Goal: Information Seeking & Learning: Learn about a topic

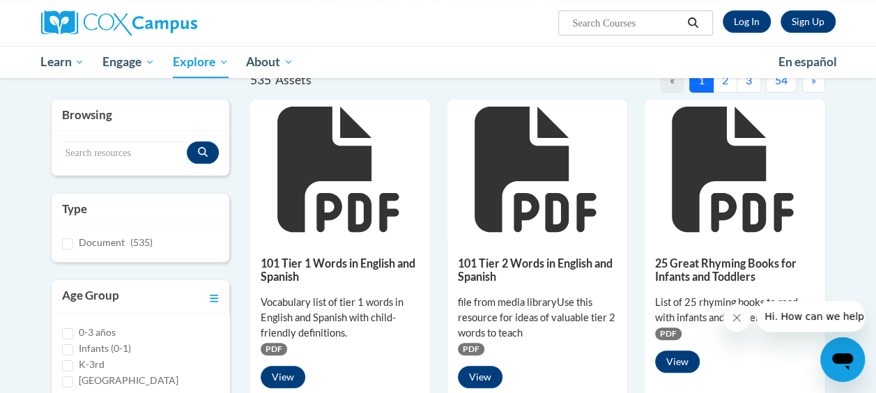
scroll to position [156, 0]
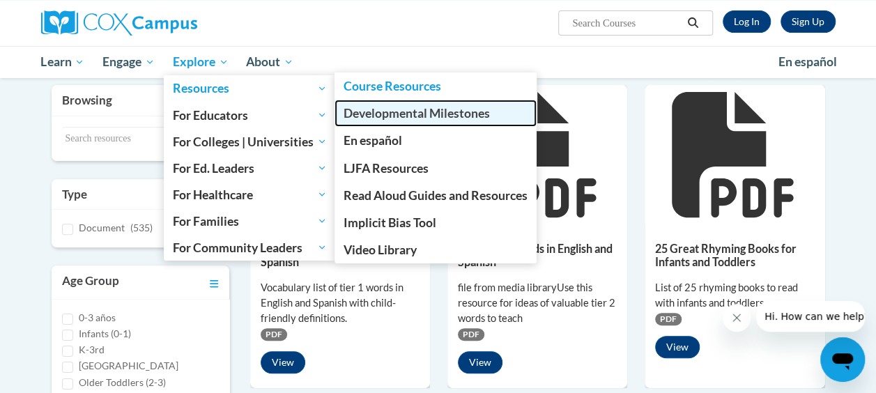
click at [396, 100] on link "Developmental Milestones" at bounding box center [435, 113] width 202 height 27
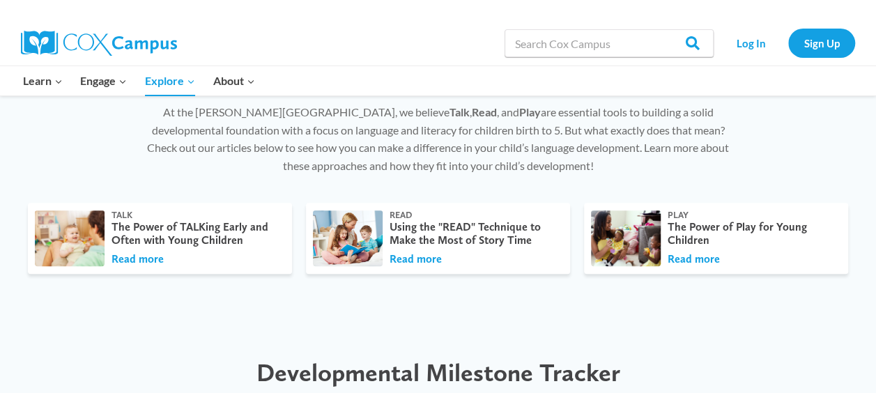
scroll to position [435, 0]
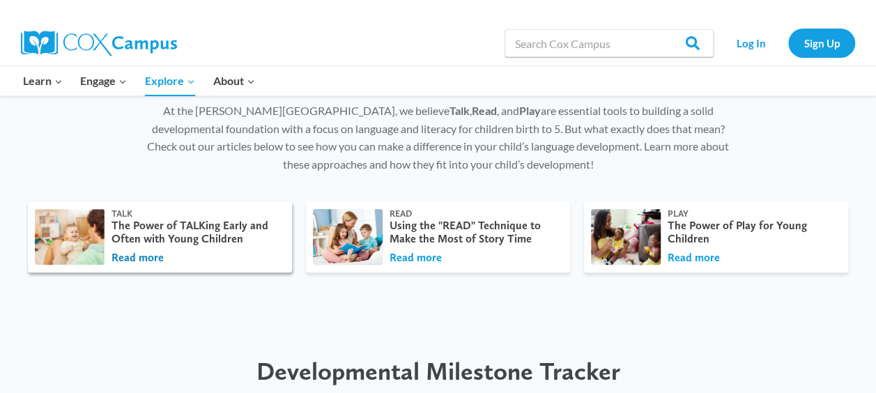
click at [142, 254] on button "Read more" at bounding box center [137, 257] width 52 height 15
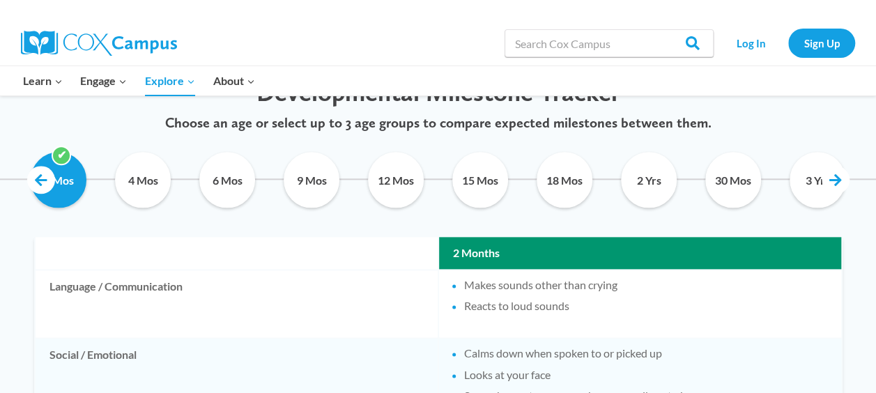
scroll to position [676, 0]
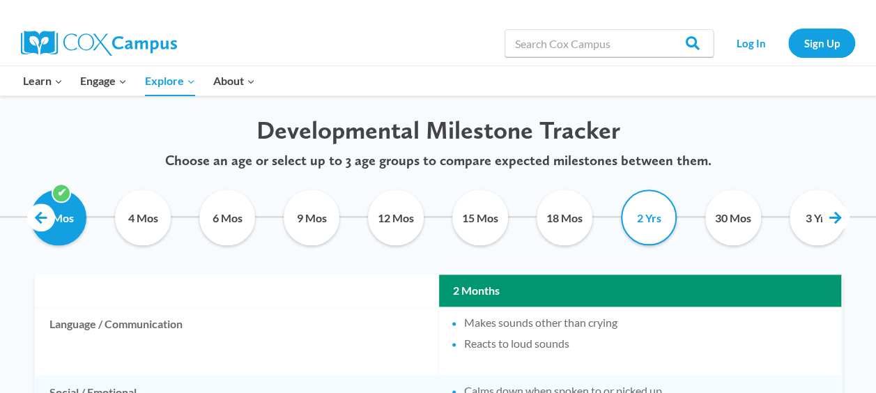
click at [653, 210] on input "2 Yrs" at bounding box center [648, 217] width 63 height 56
checkbox input "true"
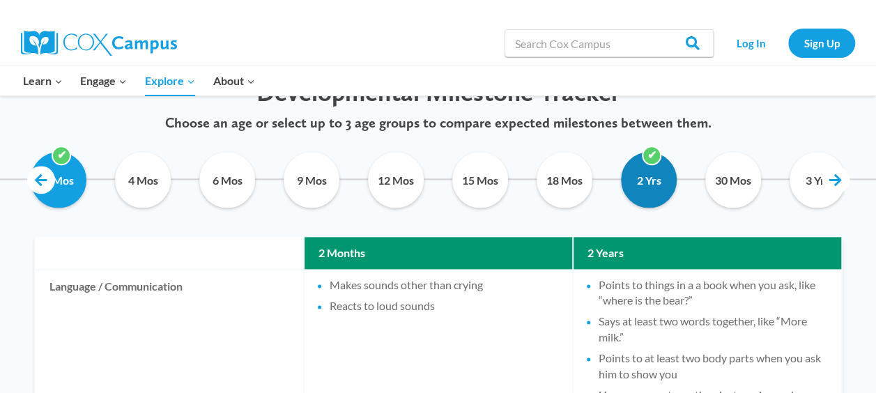
scroll to position [713, 0]
click at [807, 173] on input "3 Yrs" at bounding box center [817, 180] width 63 height 56
checkbox input "true"
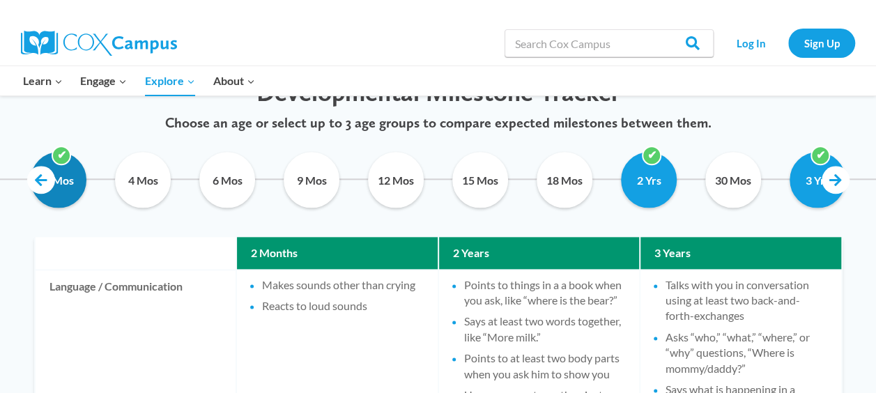
click at [84, 172] on input "2 Mos" at bounding box center [58, 180] width 63 height 56
checkbox input "false"
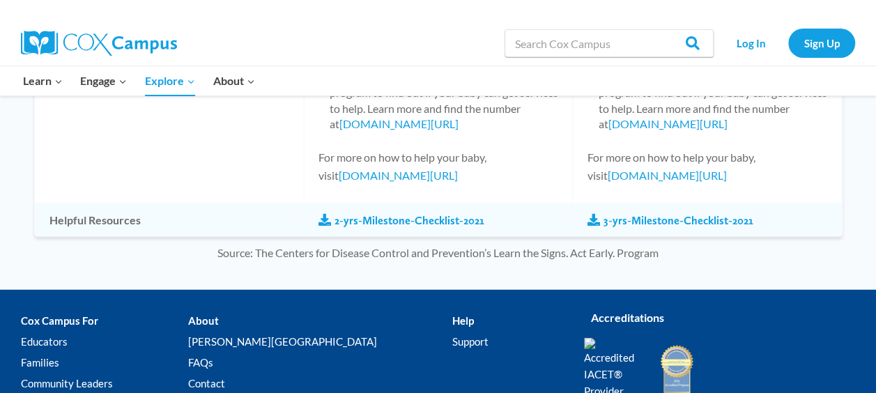
scroll to position [1629, 0]
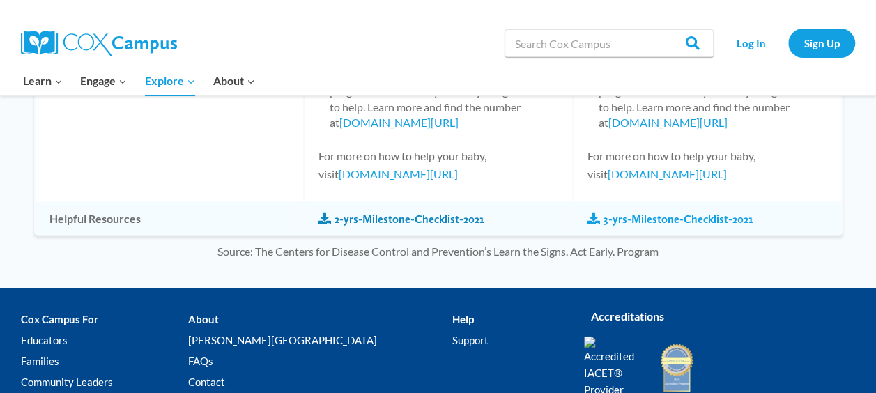
click at [394, 226] on link "2-yrs-Milestone-Checklist-2021" at bounding box center [401, 219] width 166 height 15
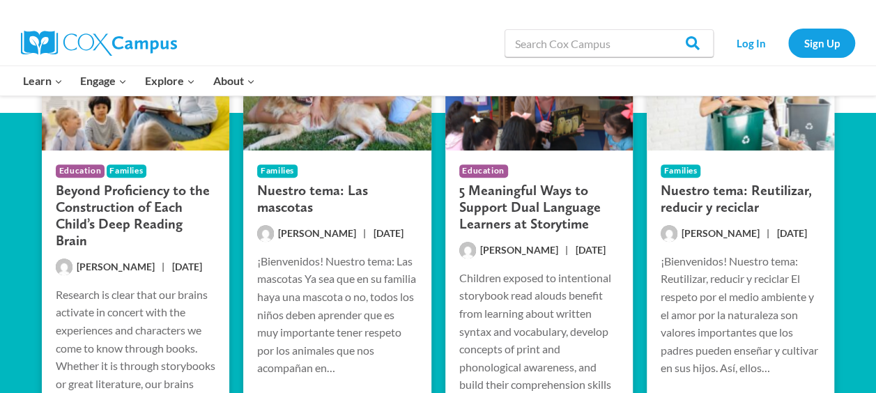
scroll to position [2871, 0]
